Goal: Check status

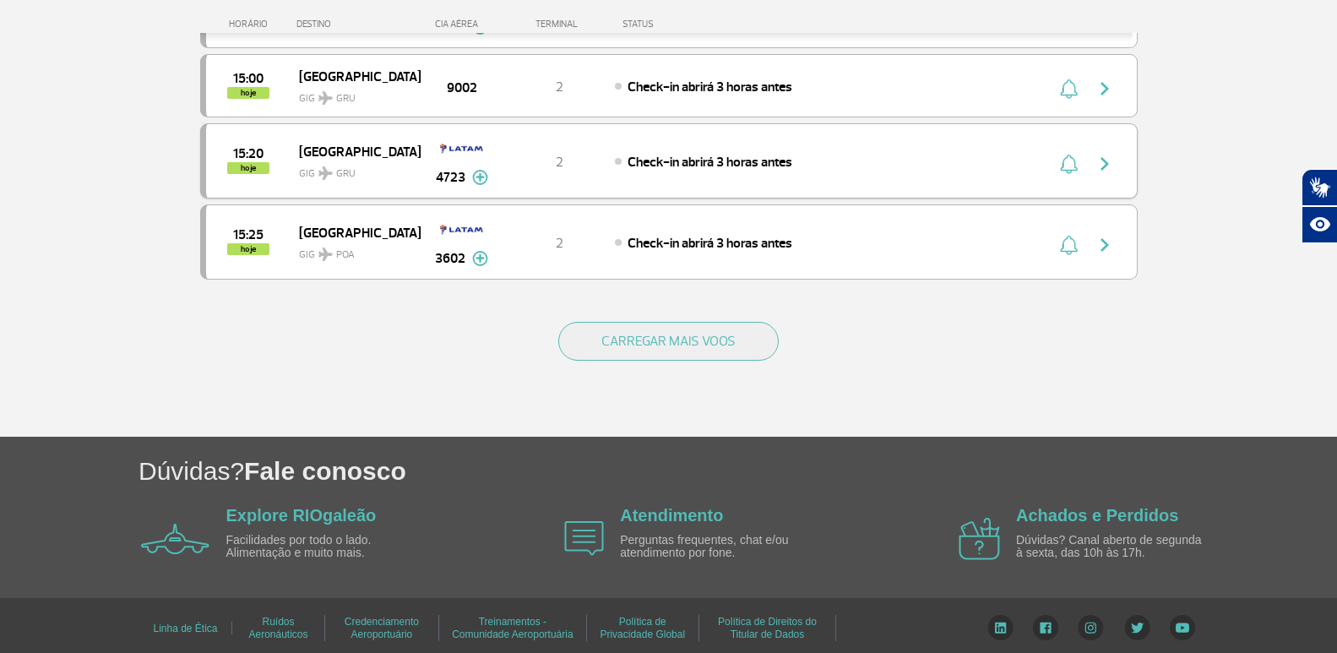
scroll to position [1611, 0]
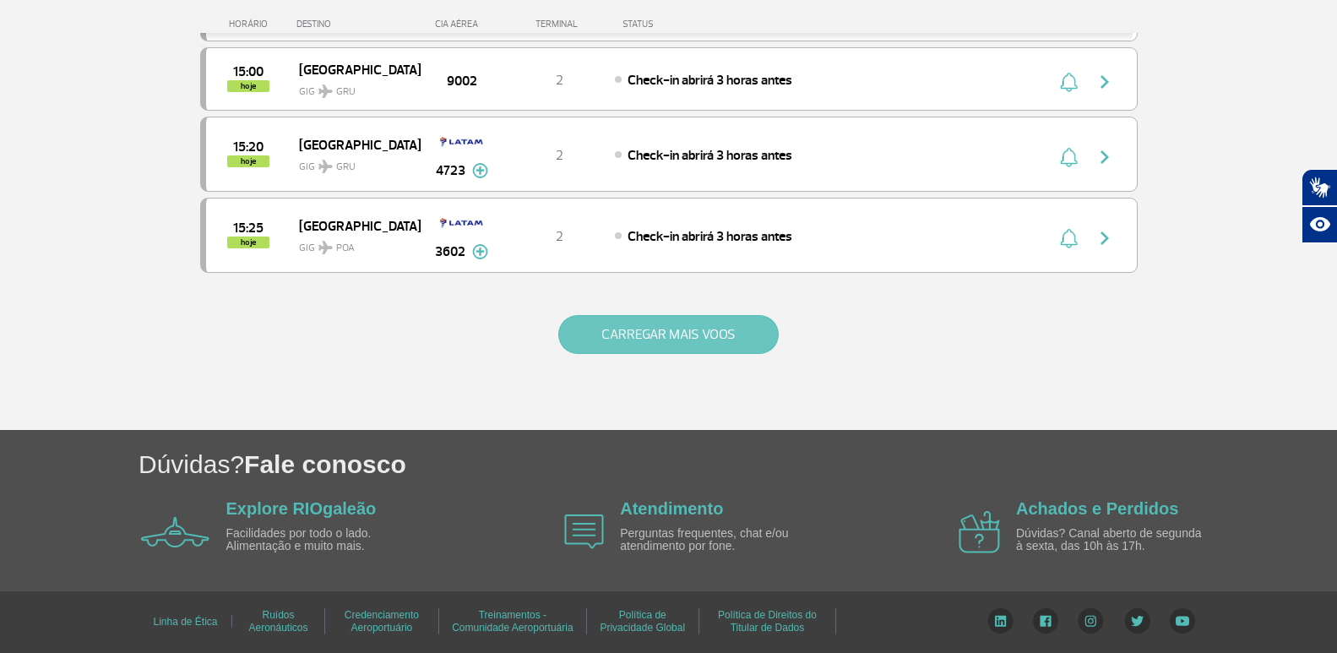
click at [685, 330] on button "CARREGAR MAIS VOOS" at bounding box center [668, 334] width 220 height 39
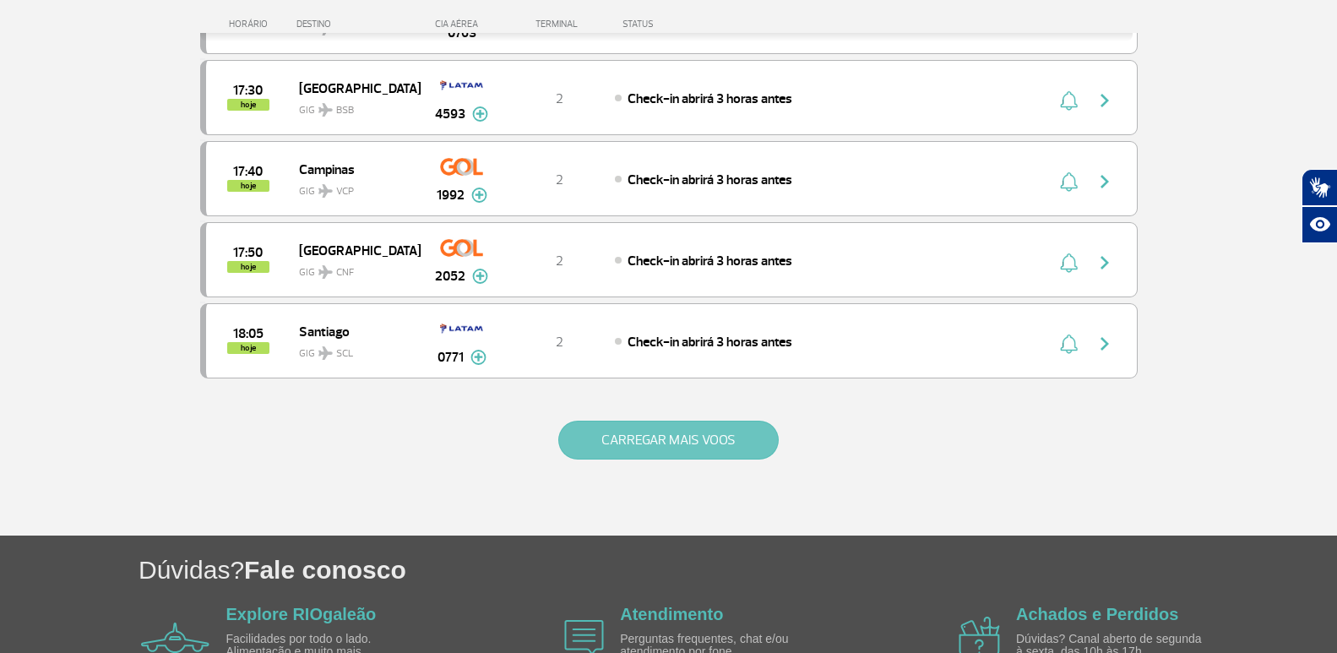
scroll to position [3215, 0]
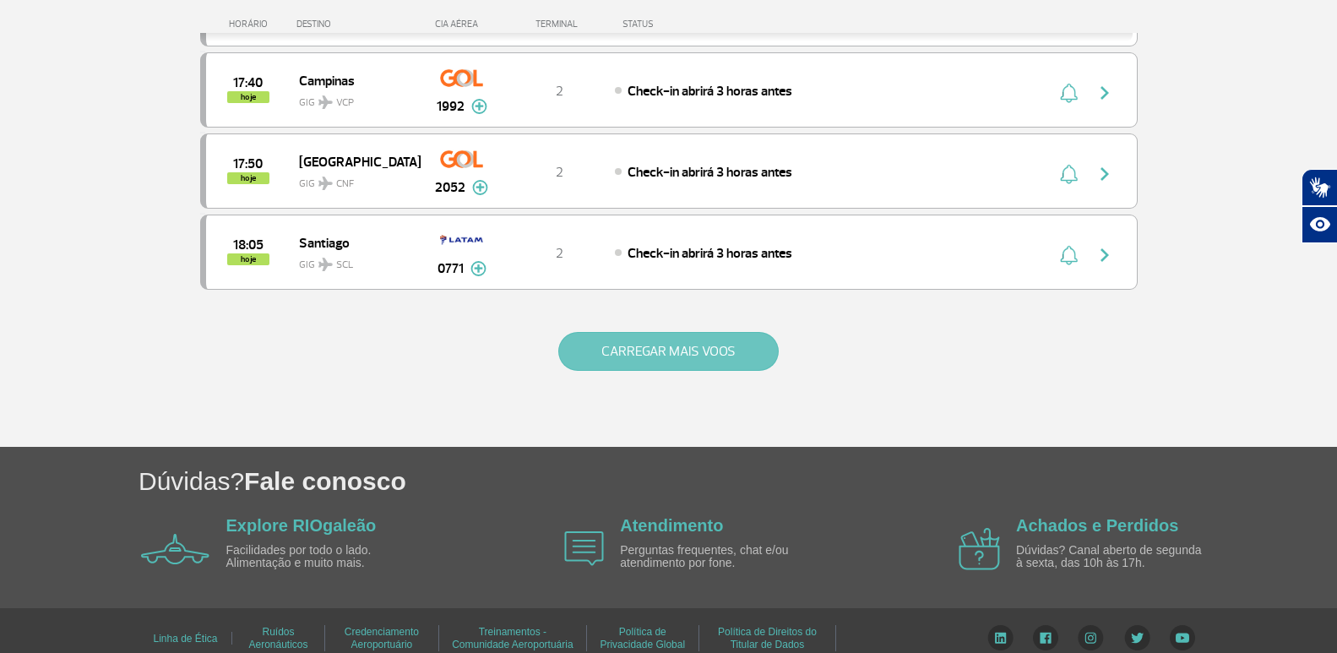
click at [679, 351] on button "CARREGAR MAIS VOOS" at bounding box center [668, 351] width 220 height 39
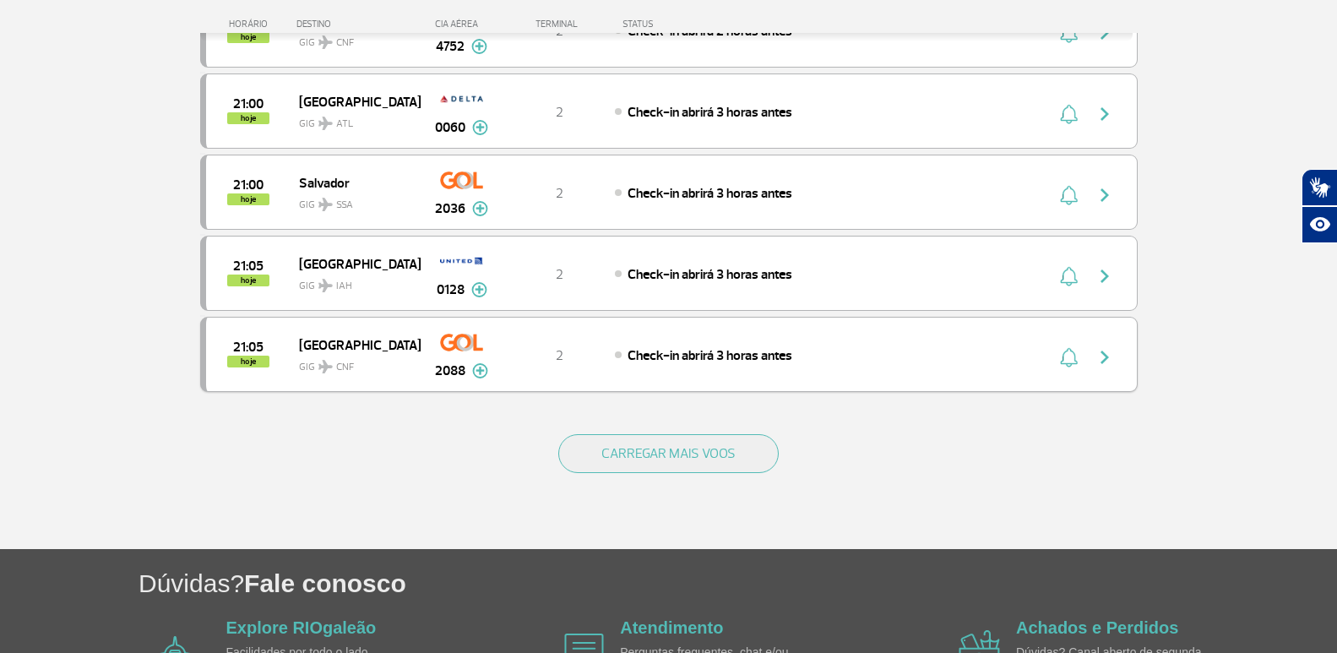
scroll to position [4735, 0]
click at [705, 463] on button "CARREGAR MAIS VOOS" at bounding box center [668, 452] width 220 height 39
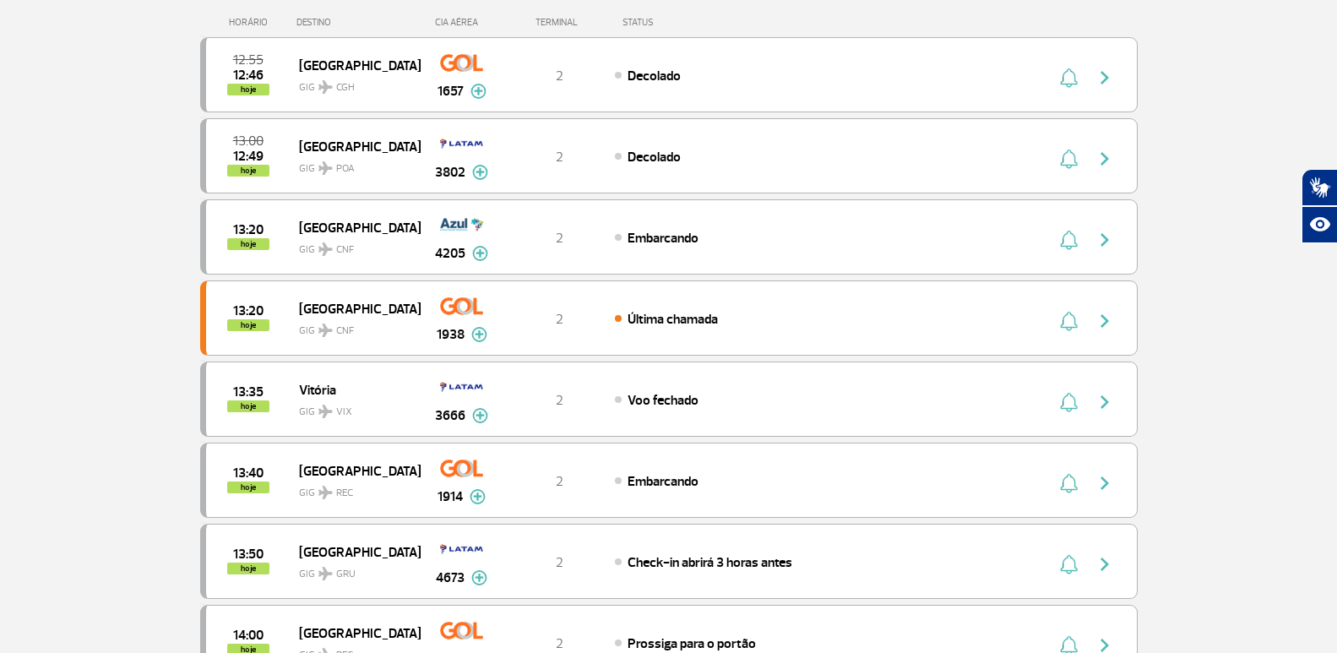
scroll to position [0, 0]
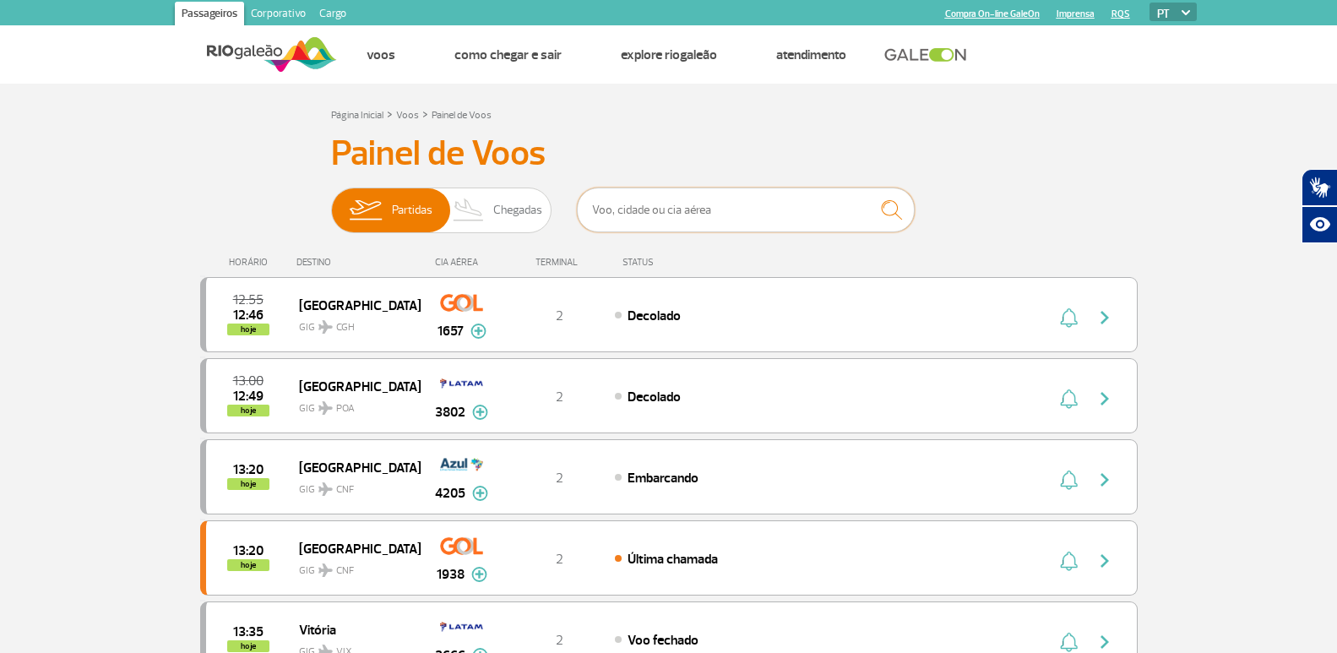
click at [838, 219] on input "text" at bounding box center [746, 209] width 338 height 45
type input "santiago"
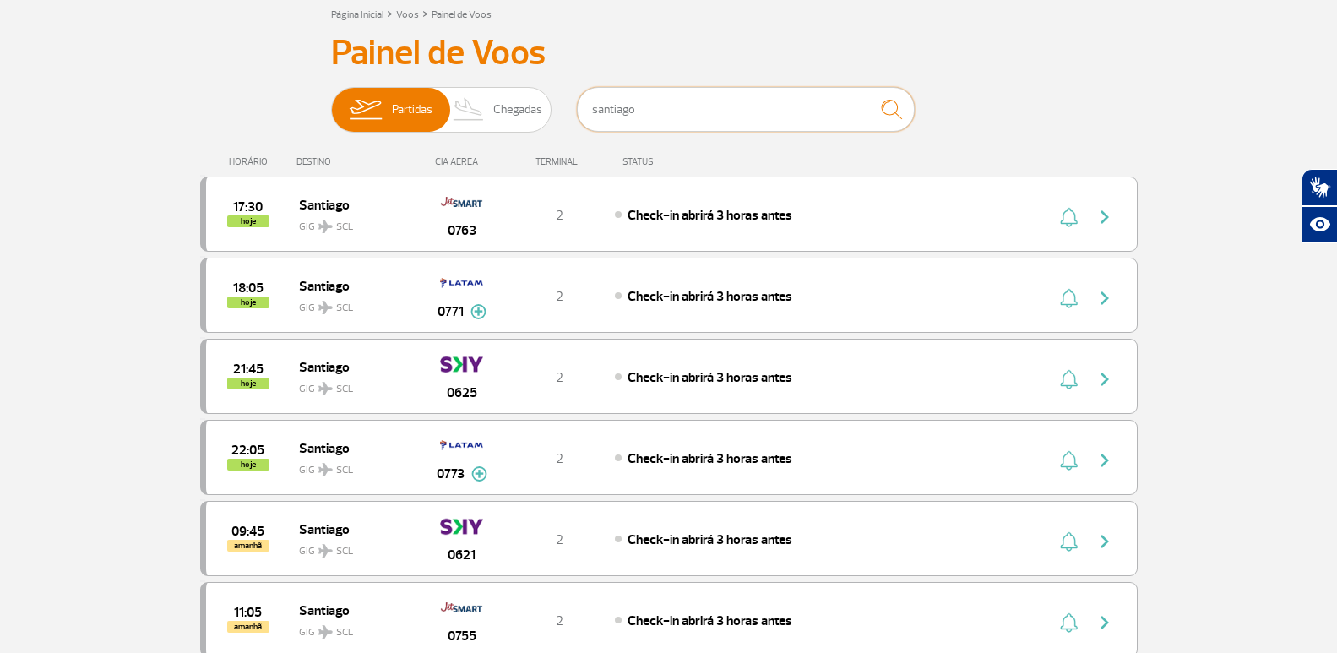
scroll to position [84, 0]
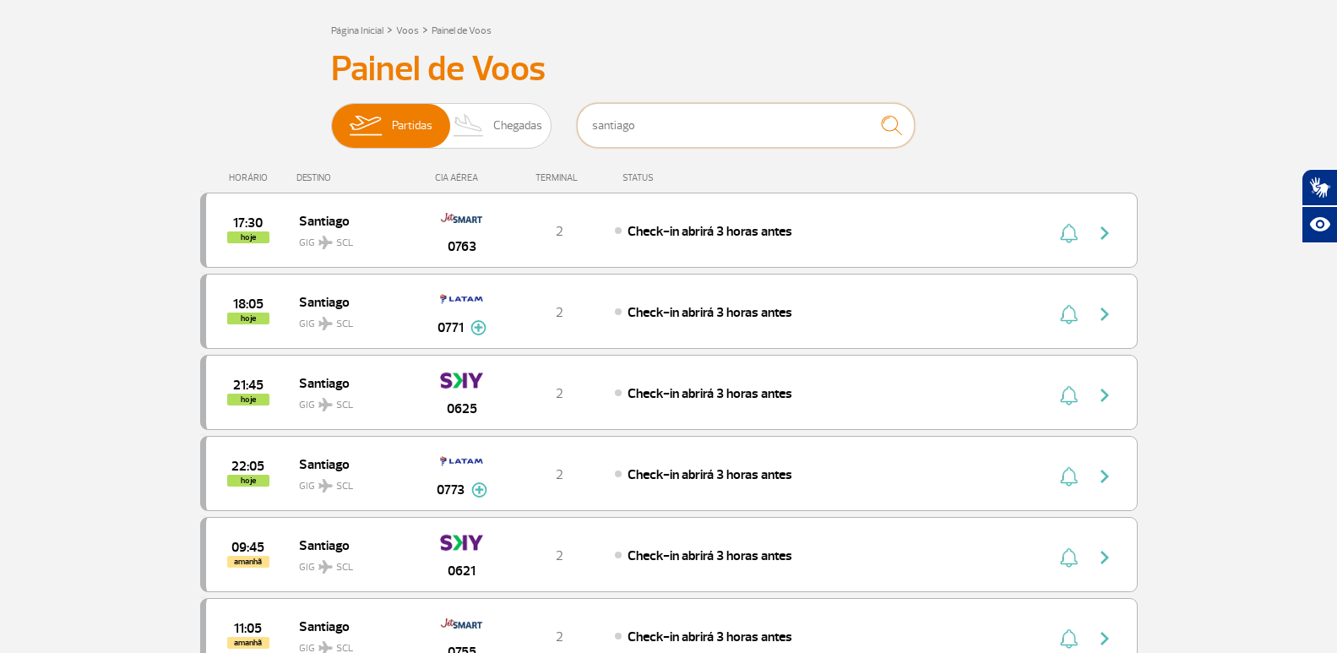
drag, startPoint x: 680, startPoint y: 126, endPoint x: 594, endPoint y: 147, distance: 87.9
click at [594, 147] on input "santiago" at bounding box center [746, 125] width 338 height 45
click at [1120, 228] on button "button" at bounding box center [1108, 230] width 39 height 27
